Goal: Contribute content

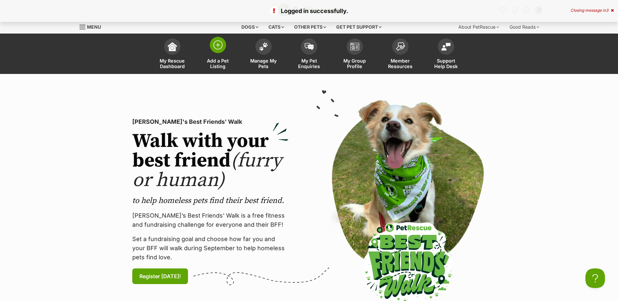
click at [218, 46] on img at bounding box center [217, 44] width 9 height 9
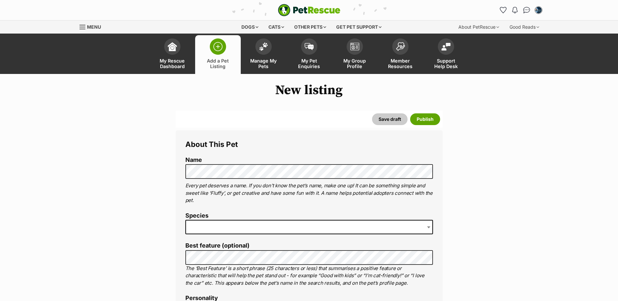
click at [297, 226] on span at bounding box center [309, 227] width 248 height 14
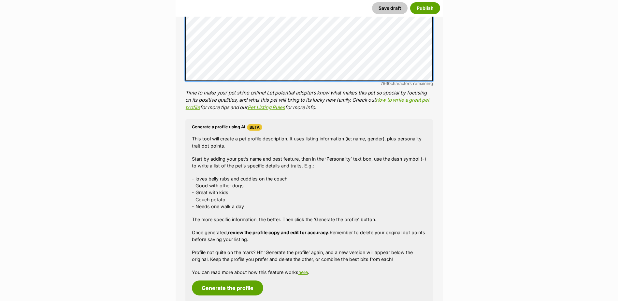
scroll to position [521, 0]
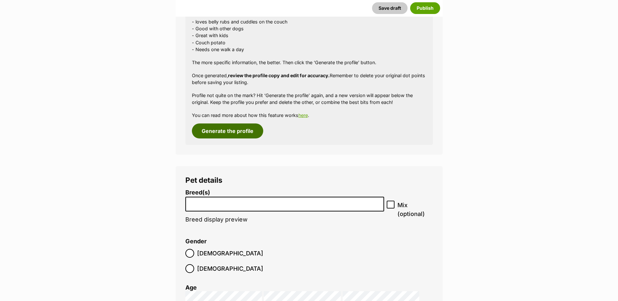
click at [225, 130] on button "Generate the profile" at bounding box center [227, 130] width 71 height 15
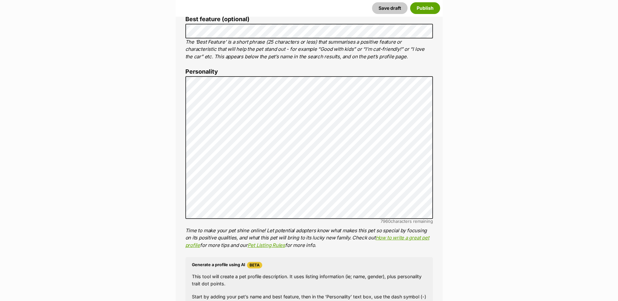
scroll to position [224, 0]
